Goal: Information Seeking & Learning: Learn about a topic

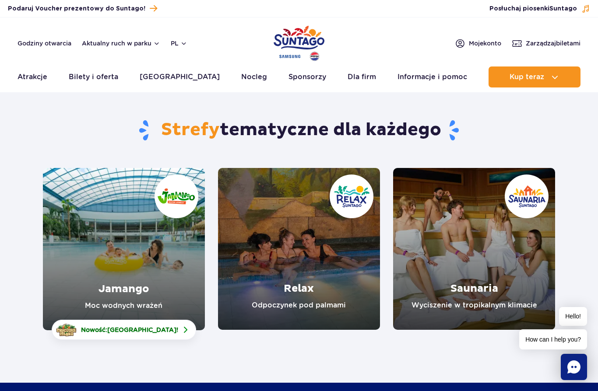
click at [126, 226] on link "Jamango" at bounding box center [124, 249] width 162 height 162
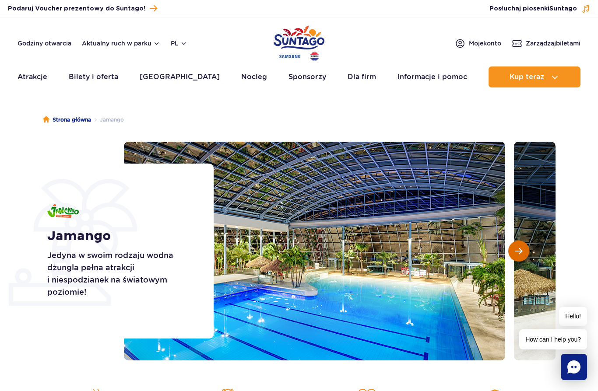
click at [523, 243] on button "Następny slajd" at bounding box center [518, 251] width 21 height 21
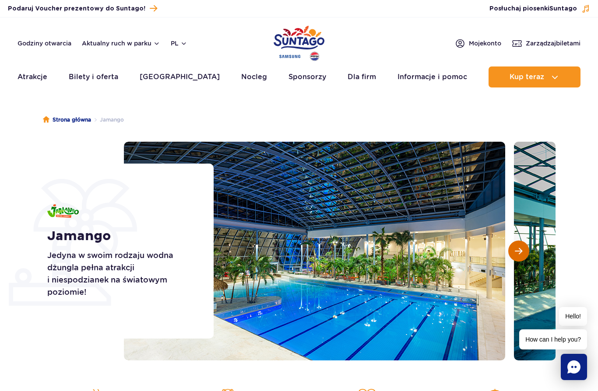
click at [523, 243] on button "Następny slajd" at bounding box center [518, 251] width 21 height 21
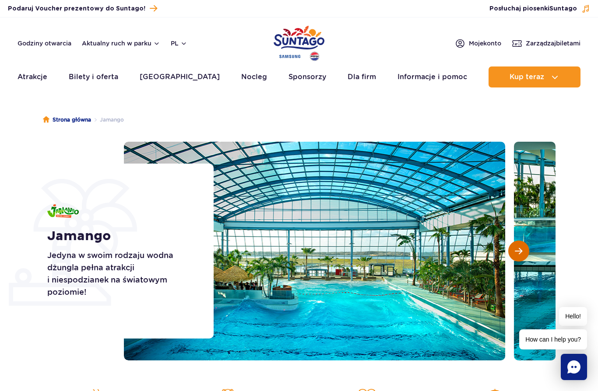
click at [523, 243] on button "Następny slajd" at bounding box center [518, 251] width 21 height 21
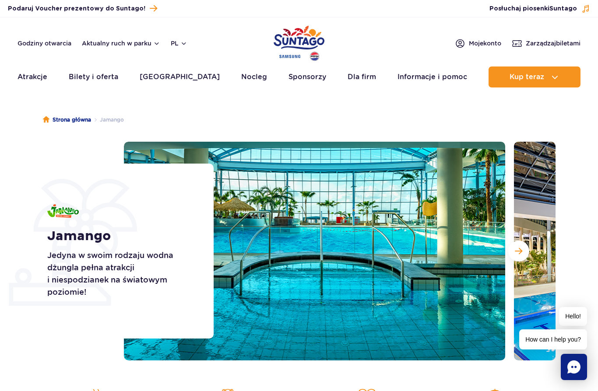
click at [516, 248] on span "Następny slajd" at bounding box center [518, 251] width 7 height 8
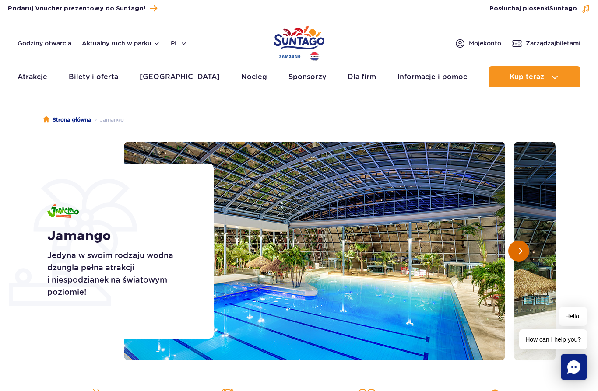
click at [516, 248] on span "Następny slajd" at bounding box center [518, 251] width 7 height 8
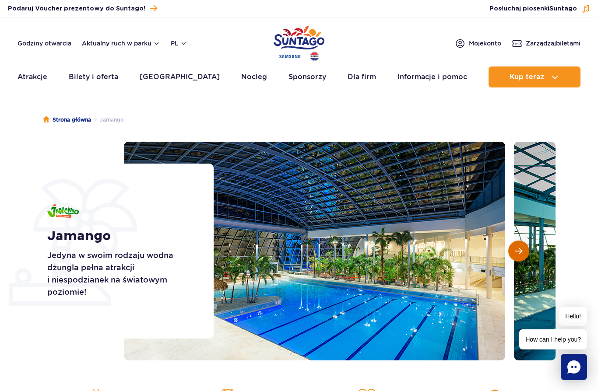
click at [516, 248] on span "Następny slajd" at bounding box center [518, 251] width 7 height 8
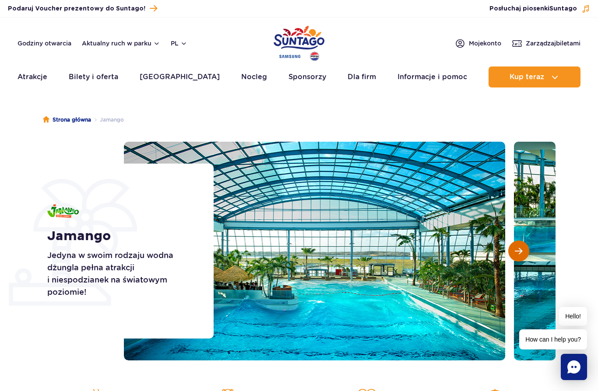
click at [516, 248] on span "Następny slajd" at bounding box center [518, 251] width 7 height 8
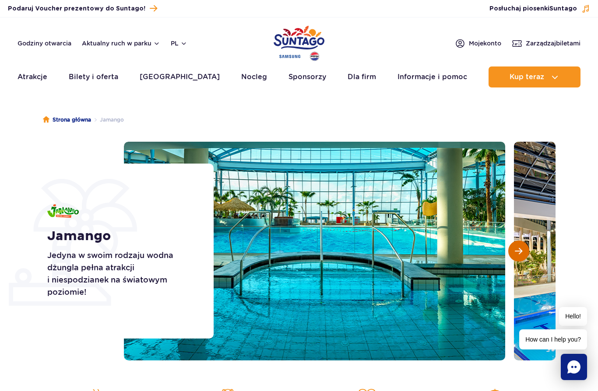
click at [516, 248] on span "Następny slajd" at bounding box center [518, 251] width 7 height 8
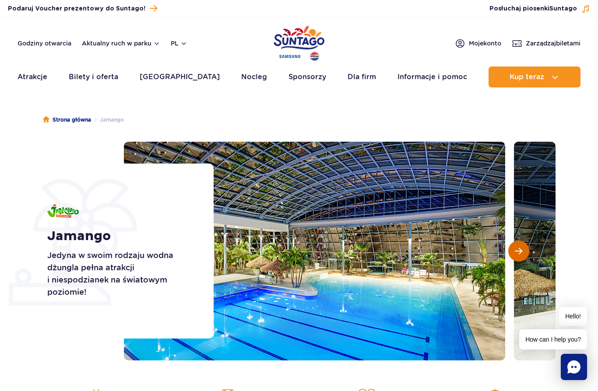
click at [516, 248] on span "Następny slajd" at bounding box center [518, 251] width 7 height 8
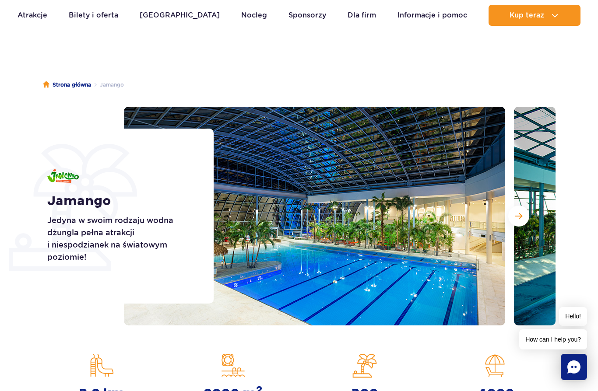
scroll to position [35, 0]
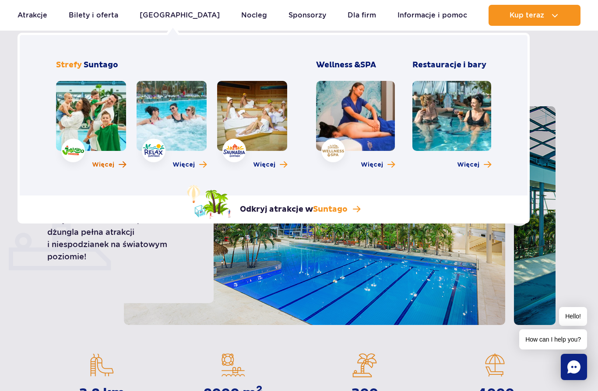
click at [101, 162] on span "Więcej" at bounding box center [103, 165] width 22 height 9
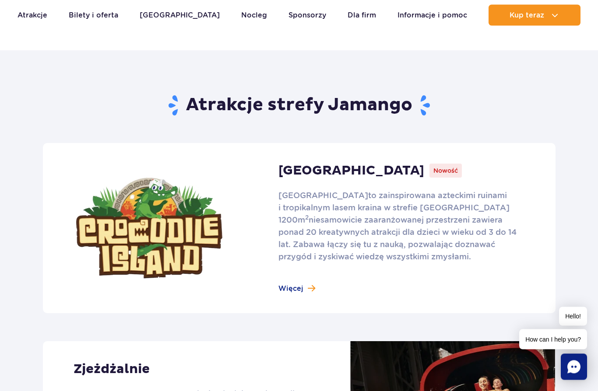
scroll to position [483, 0]
click at [291, 292] on link at bounding box center [299, 228] width 513 height 170
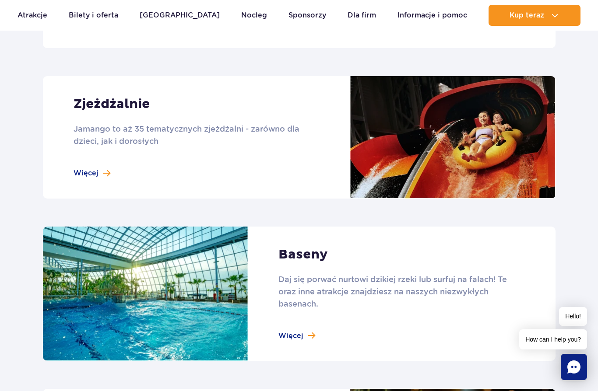
scroll to position [752, 0]
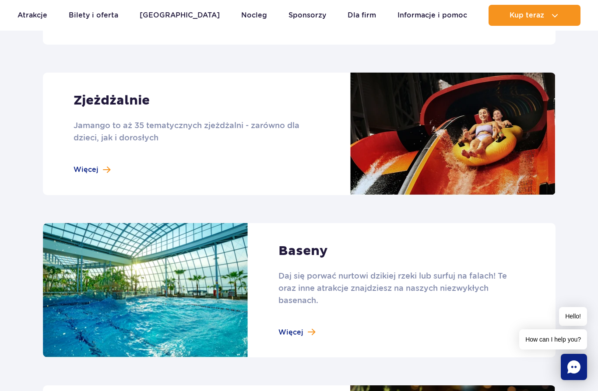
click at [127, 148] on link at bounding box center [299, 134] width 513 height 123
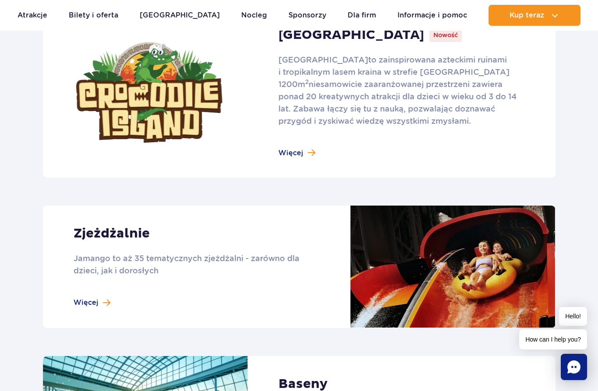
scroll to position [615, 0]
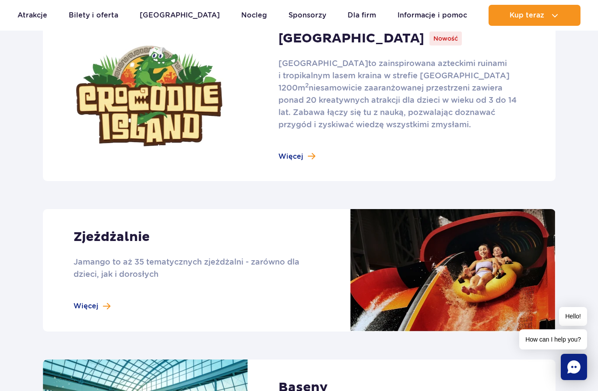
click at [146, 133] on link at bounding box center [299, 96] width 513 height 170
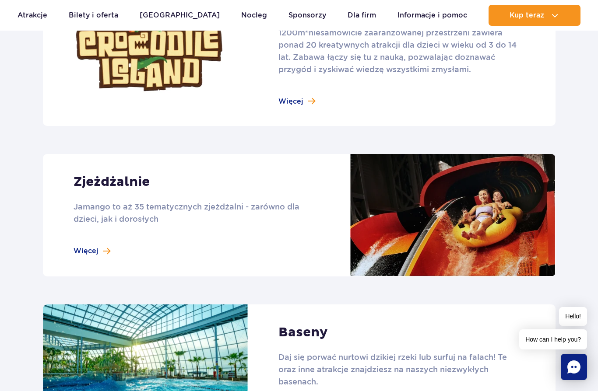
scroll to position [677, 0]
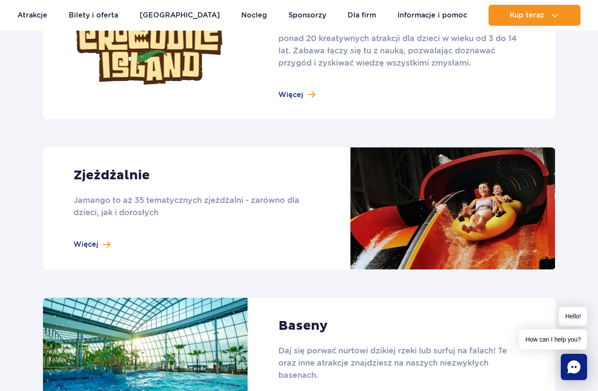
click at [91, 225] on link at bounding box center [299, 209] width 513 height 123
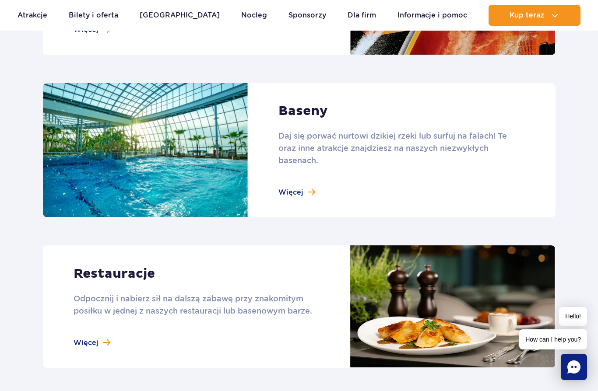
scroll to position [894, 0]
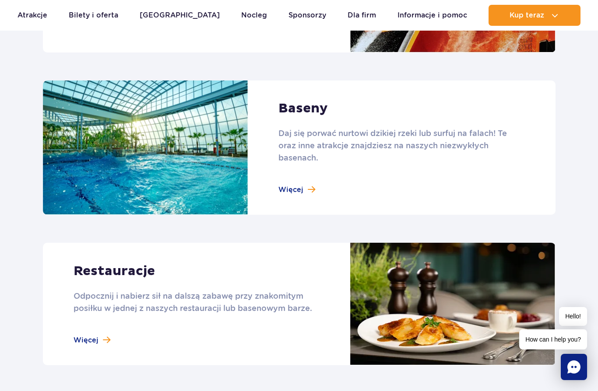
click at [281, 193] on link at bounding box center [299, 148] width 513 height 135
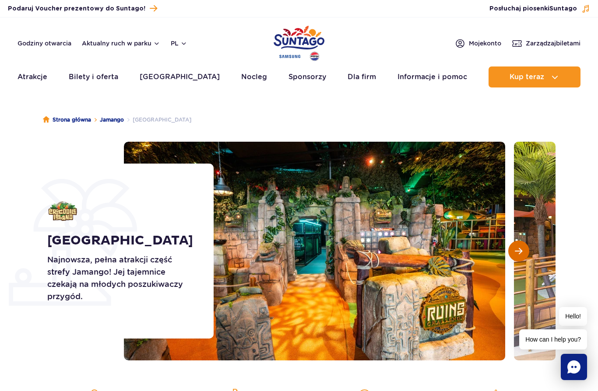
click at [524, 255] on button "Następny slajd" at bounding box center [518, 251] width 21 height 21
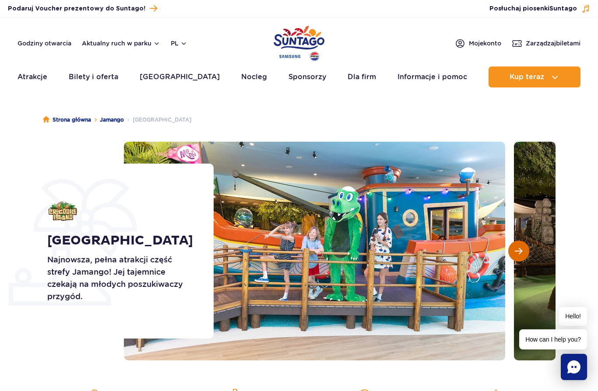
click at [524, 255] on button "Następny slajd" at bounding box center [518, 251] width 21 height 21
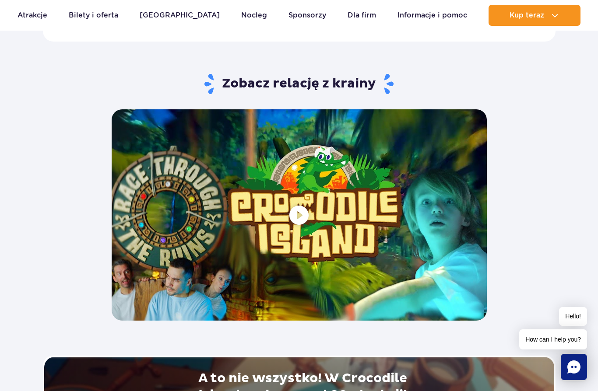
scroll to position [1594, 0]
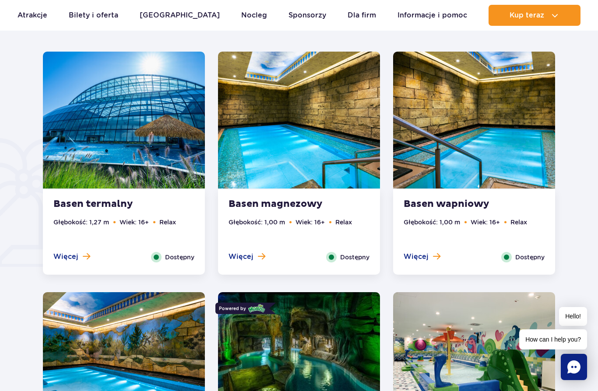
scroll to position [573, 0]
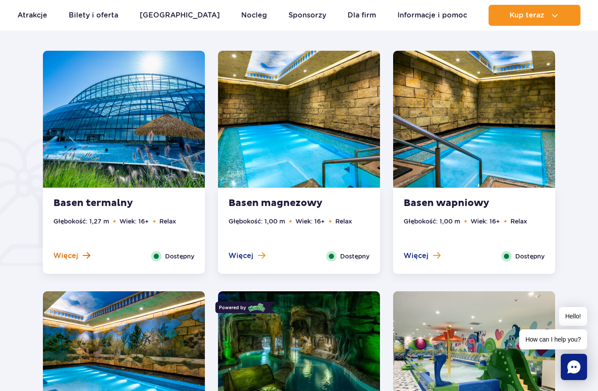
click at [67, 251] on span "Więcej" at bounding box center [65, 256] width 25 height 10
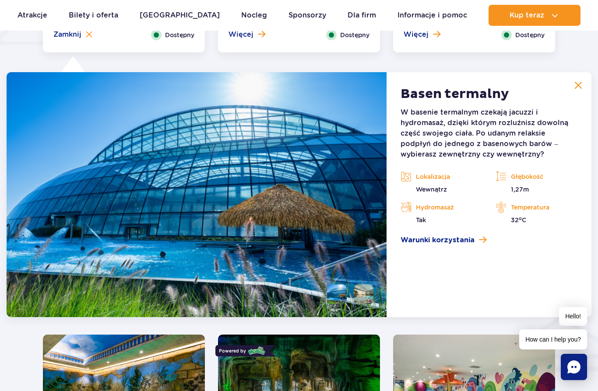
scroll to position [814, 0]
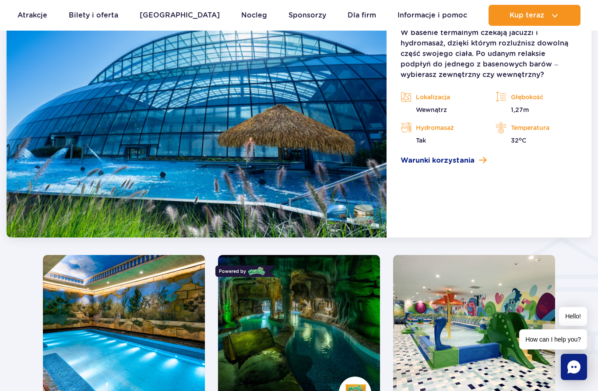
click at [261, 350] on img at bounding box center [299, 323] width 162 height 137
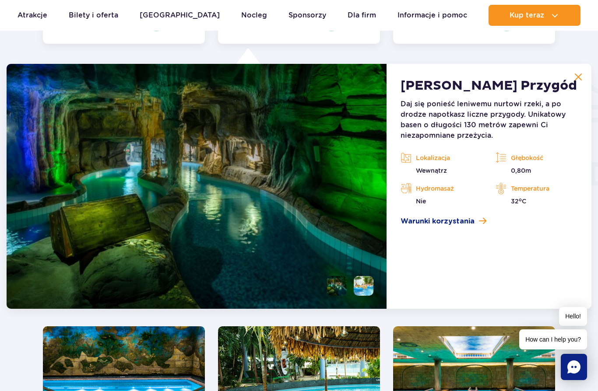
scroll to position [1054, 0]
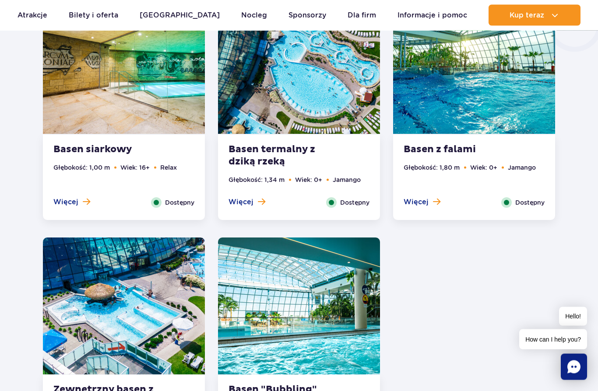
click at [260, 346] on img at bounding box center [299, 306] width 162 height 137
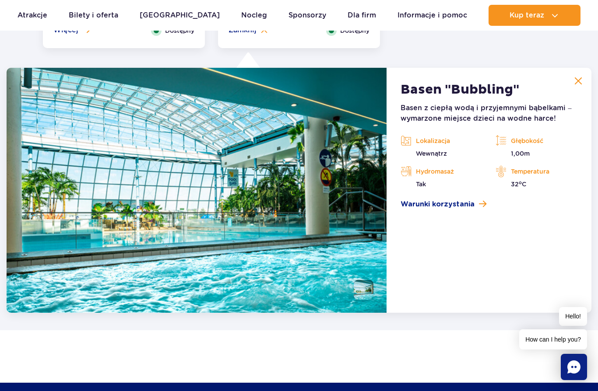
scroll to position [1776, 0]
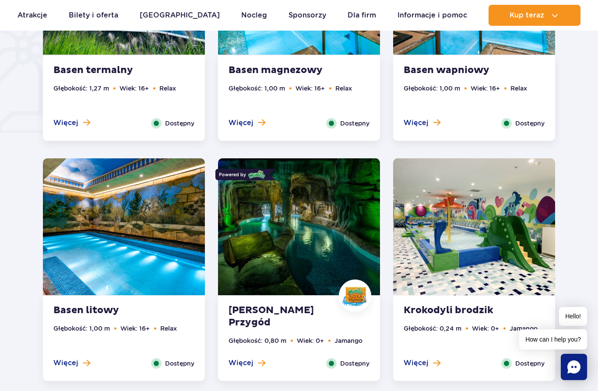
click at [249, 263] on img at bounding box center [299, 226] width 162 height 137
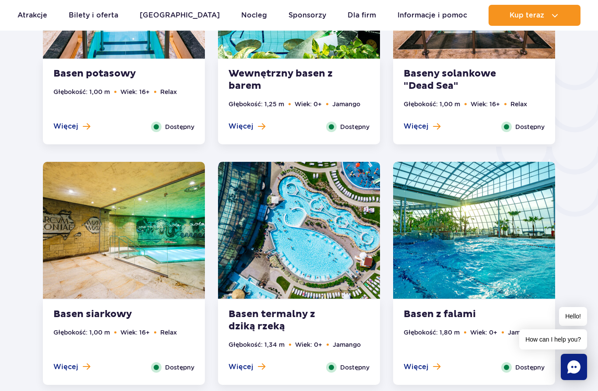
scroll to position [1458, 0]
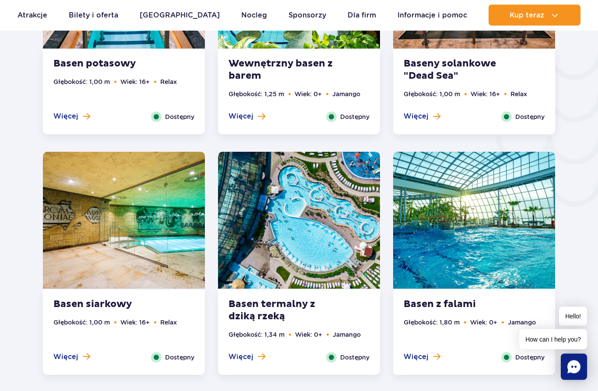
click at [242, 274] on img at bounding box center [299, 220] width 162 height 137
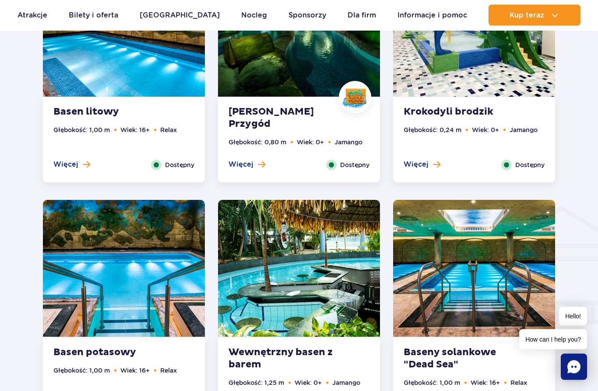
scroll to position [863, 0]
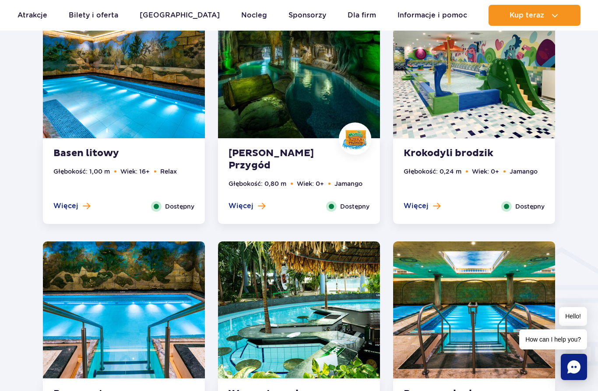
click at [480, 202] on div "Więcej Zamknij Dostępny" at bounding box center [474, 206] width 154 height 11
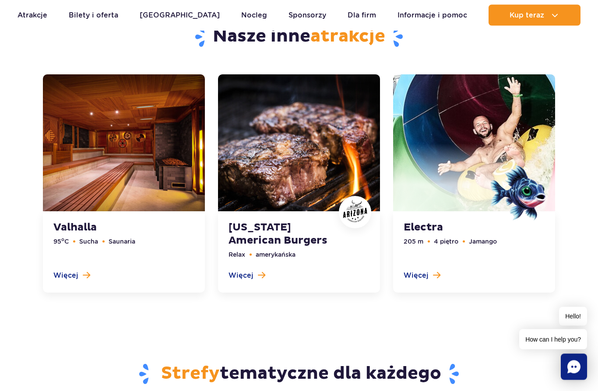
scroll to position [2368, 0]
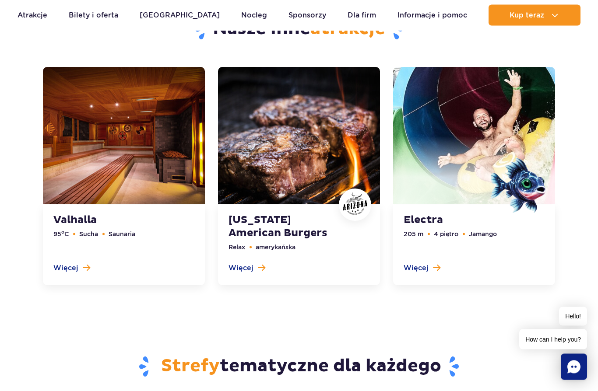
click at [415, 236] on link at bounding box center [474, 176] width 162 height 218
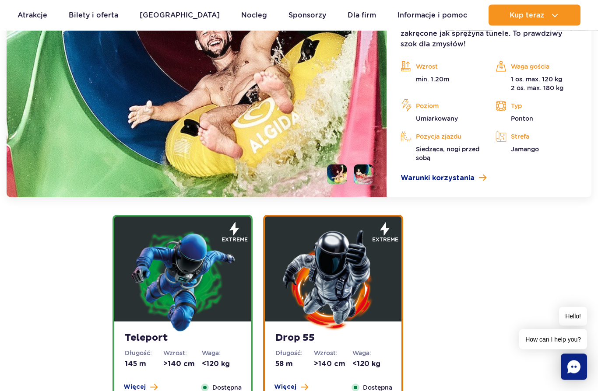
scroll to position [1164, 0]
click at [123, 211] on div "Electra Długość: 205 m Wzrost: >120 cm Waga: <180 kg Więcej Zamknij Dostępna me…" at bounding box center [334, 65] width 455 height 681
click at [148, 249] on img at bounding box center [182, 280] width 105 height 105
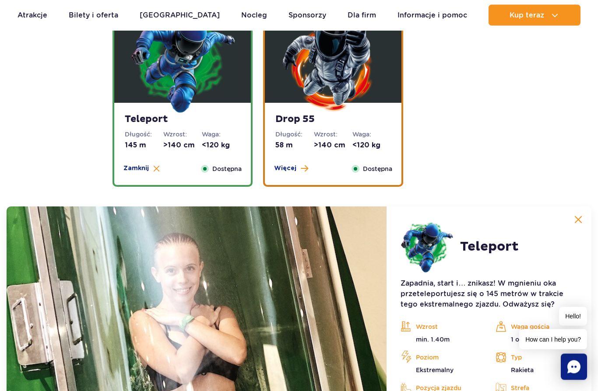
scroll to position [1104, 0]
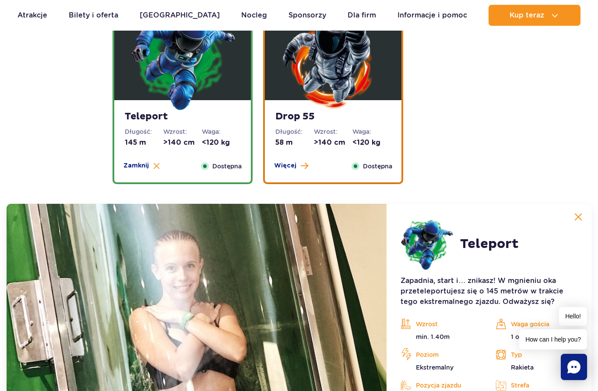
click at [317, 120] on strong "Drop 55" at bounding box center [333, 117] width 116 height 12
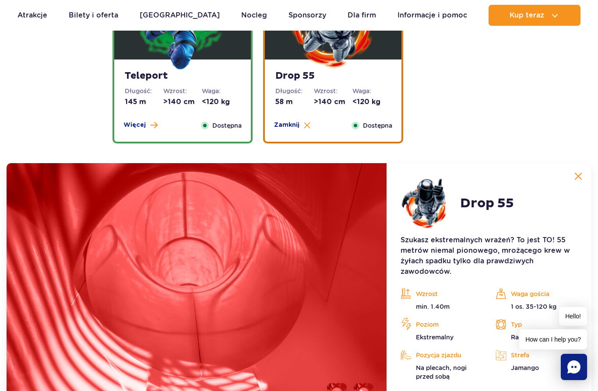
scroll to position [1144, 0]
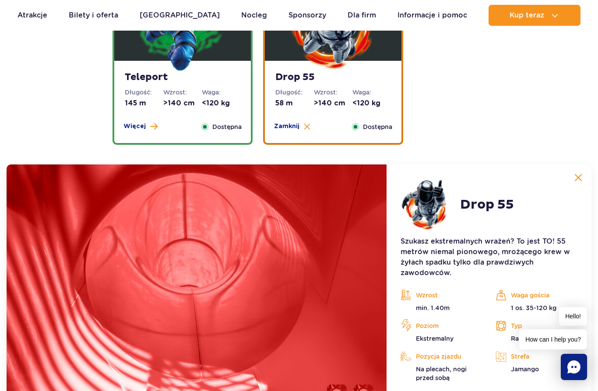
click at [199, 83] on strong "Teleport" at bounding box center [183, 77] width 116 height 12
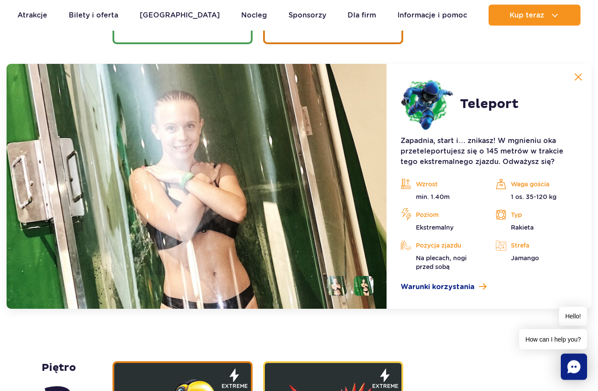
scroll to position [1255, 0]
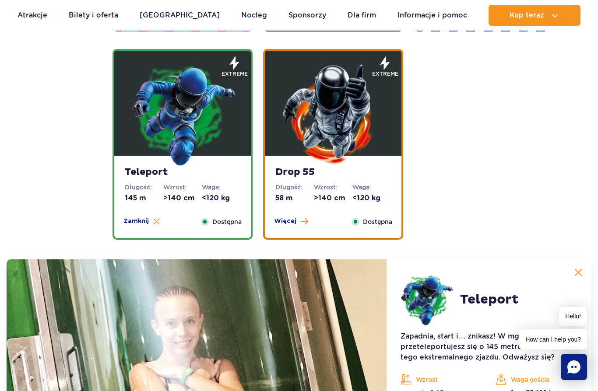
click at [346, 110] on img at bounding box center [333, 114] width 105 height 105
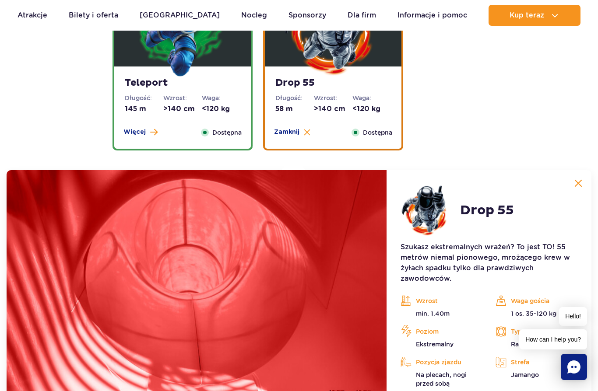
scroll to position [1123, 0]
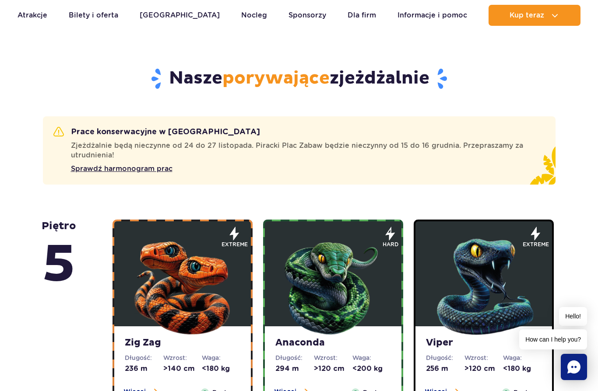
click at [177, 309] on img at bounding box center [182, 284] width 105 height 105
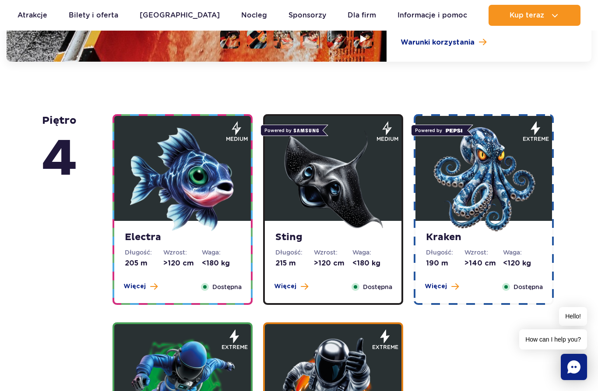
scroll to position [1075, 0]
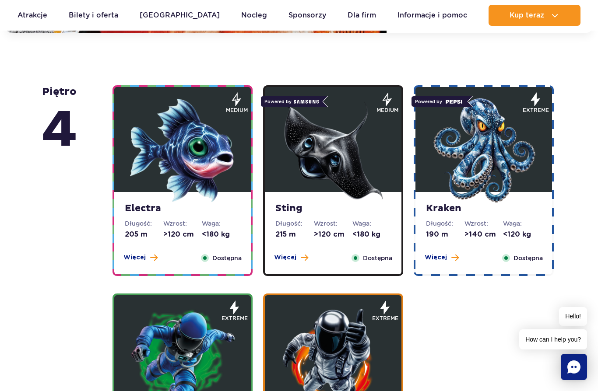
click at [290, 122] on img at bounding box center [333, 150] width 105 height 105
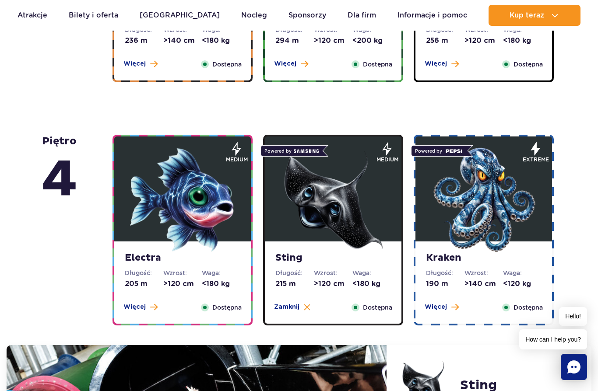
scroll to position [755, 0]
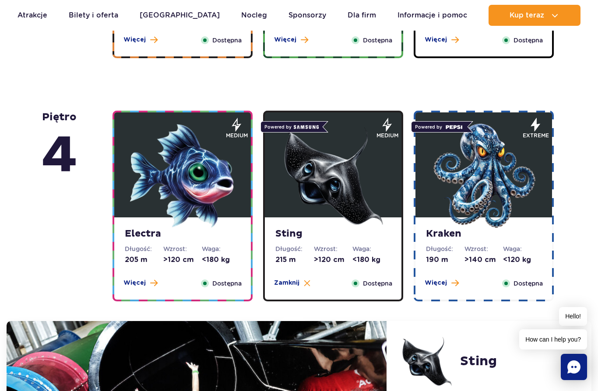
click at [478, 204] on img at bounding box center [483, 175] width 105 height 105
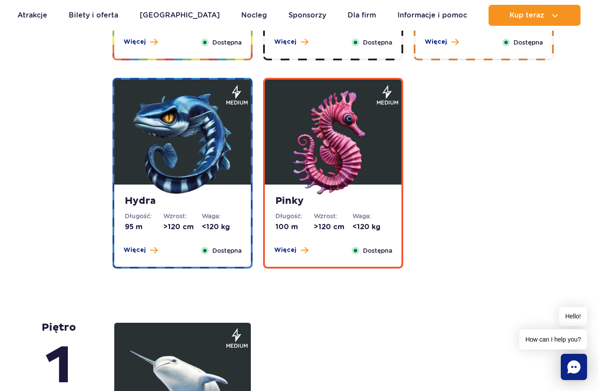
scroll to position [1938, 0]
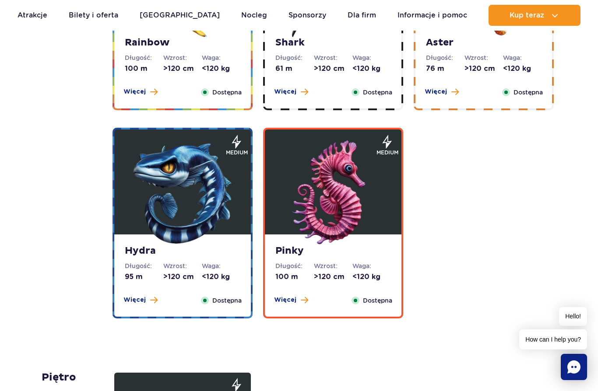
click at [373, 176] on img at bounding box center [333, 193] width 105 height 105
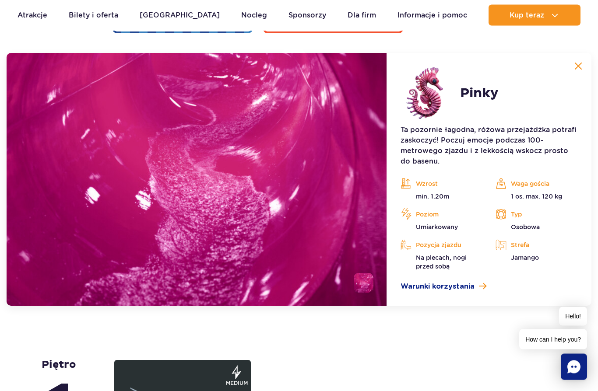
scroll to position [1950, 0]
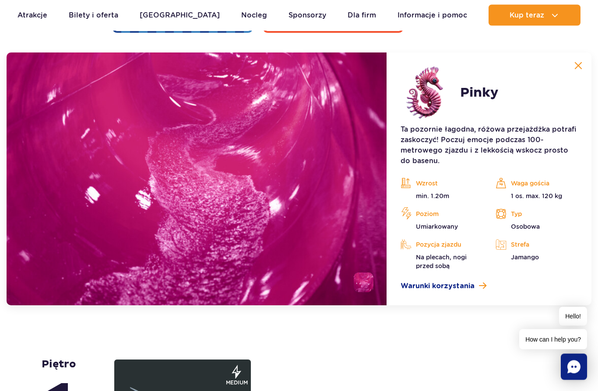
click at [577, 66] on img at bounding box center [578, 66] width 8 height 8
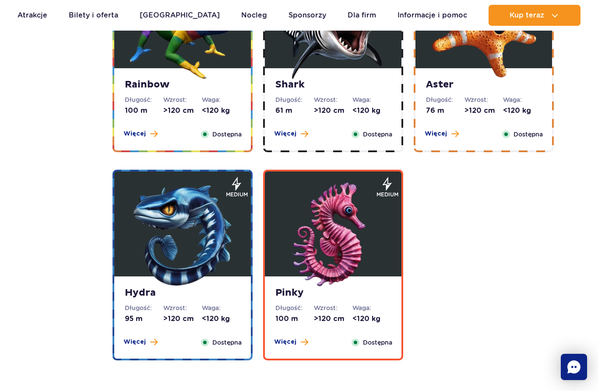
scroll to position [1526, 0]
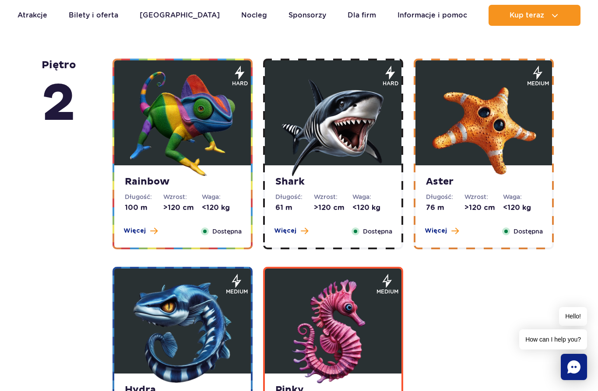
click at [190, 131] on img at bounding box center [182, 123] width 105 height 105
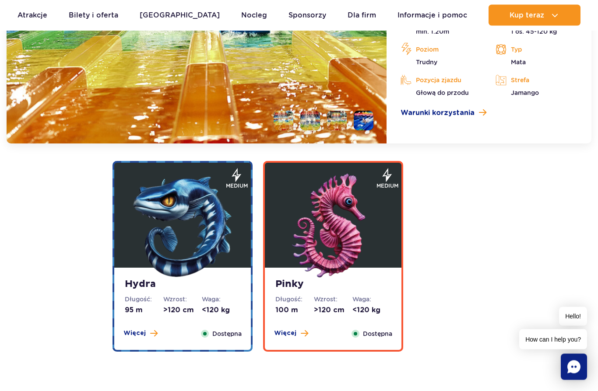
scroll to position [1942, 0]
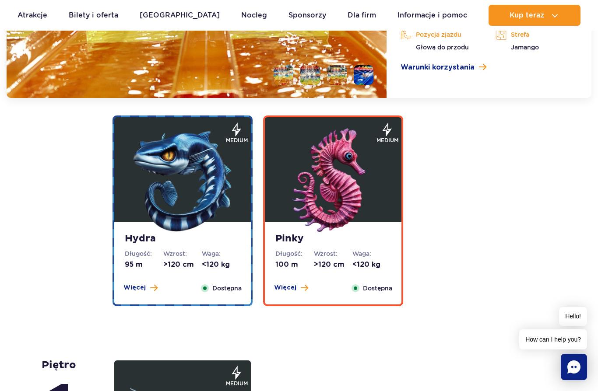
click at [174, 249] on dt "Wzrost:" at bounding box center [182, 253] width 39 height 9
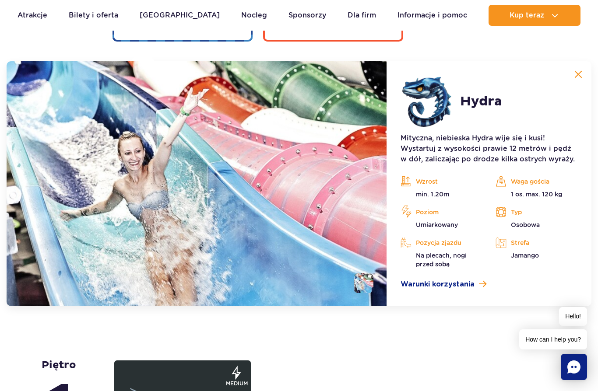
scroll to position [1950, 0]
